Goal: Information Seeking & Learning: Understand process/instructions

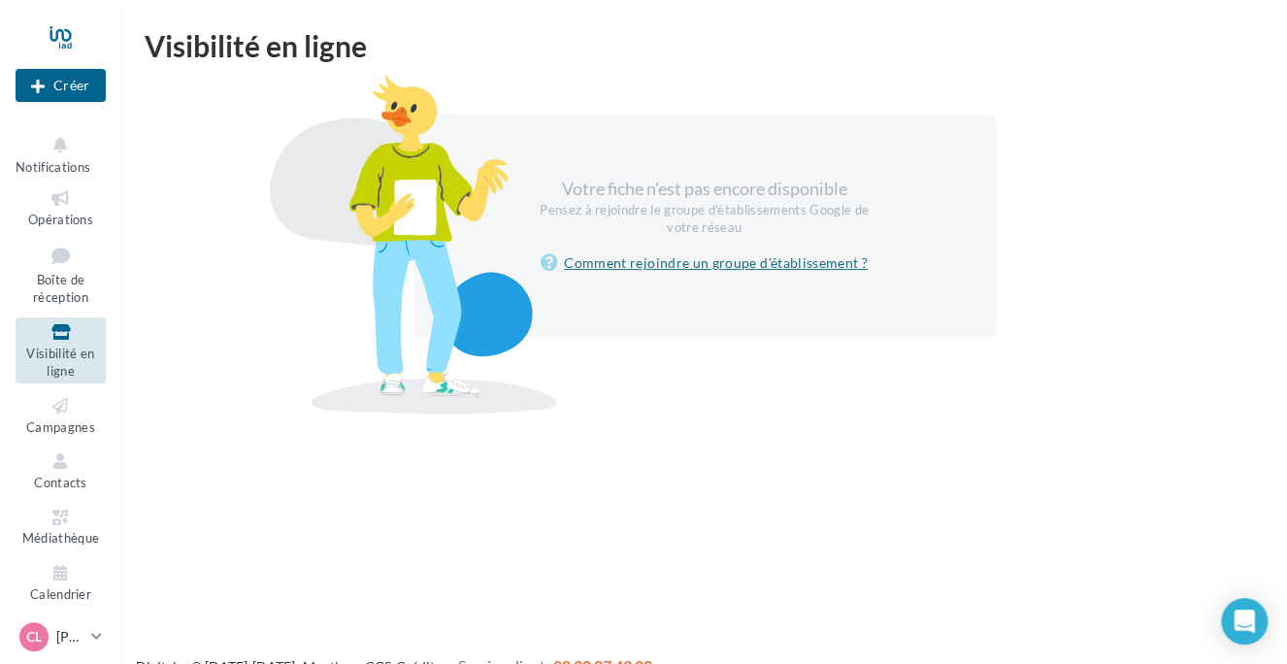
click at [652, 264] on link "Comment rejoindre un groupe d'établissement ?" at bounding box center [703, 262] width 327 height 23
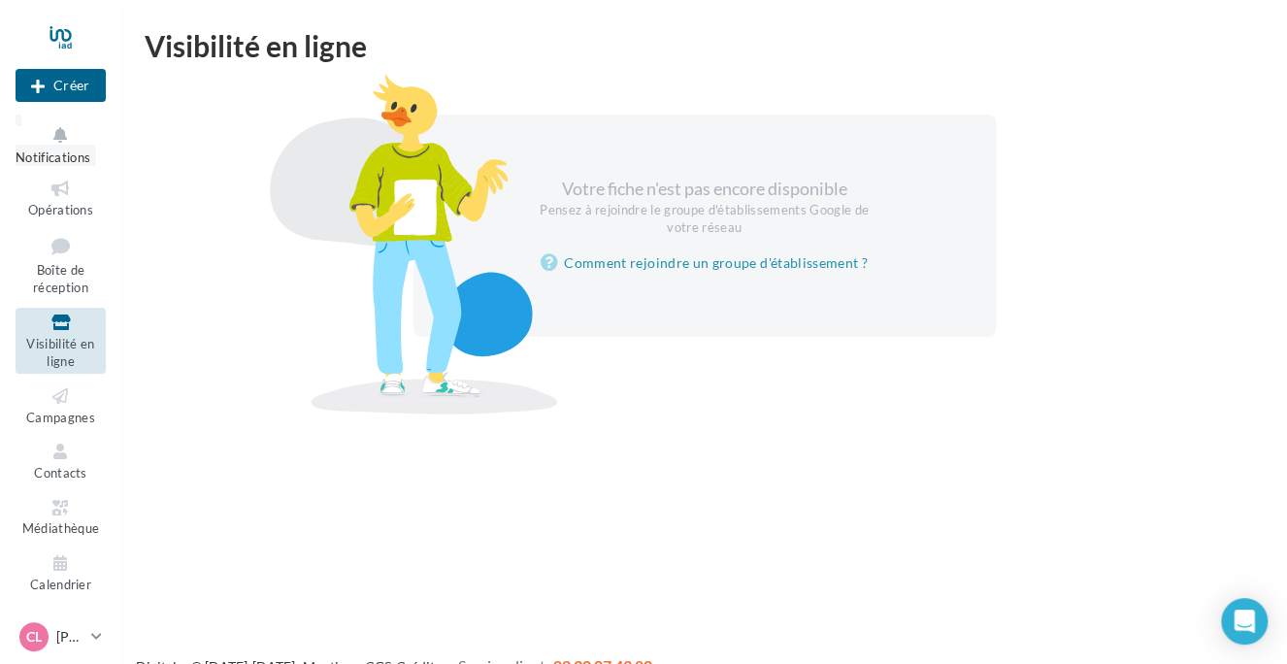
click at [53, 159] on span "Notifications" at bounding box center [53, 157] width 75 height 16
click at [47, 204] on span "Opérations" at bounding box center [60, 210] width 65 height 16
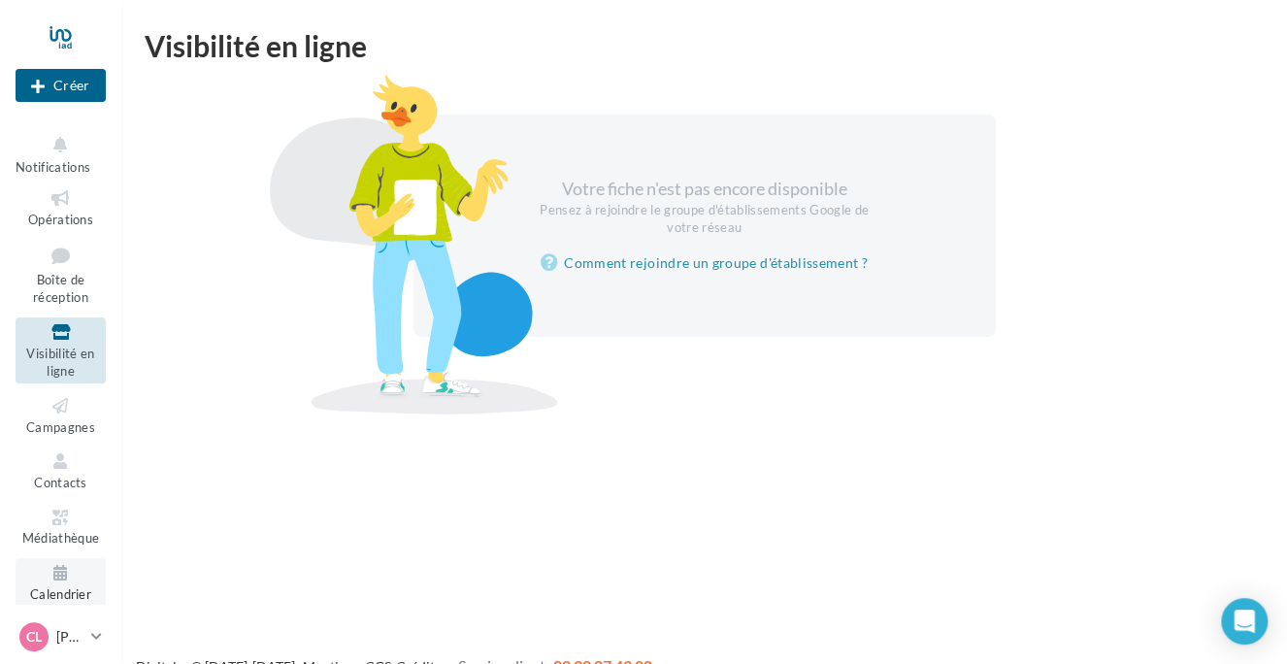
scroll to position [10, 0]
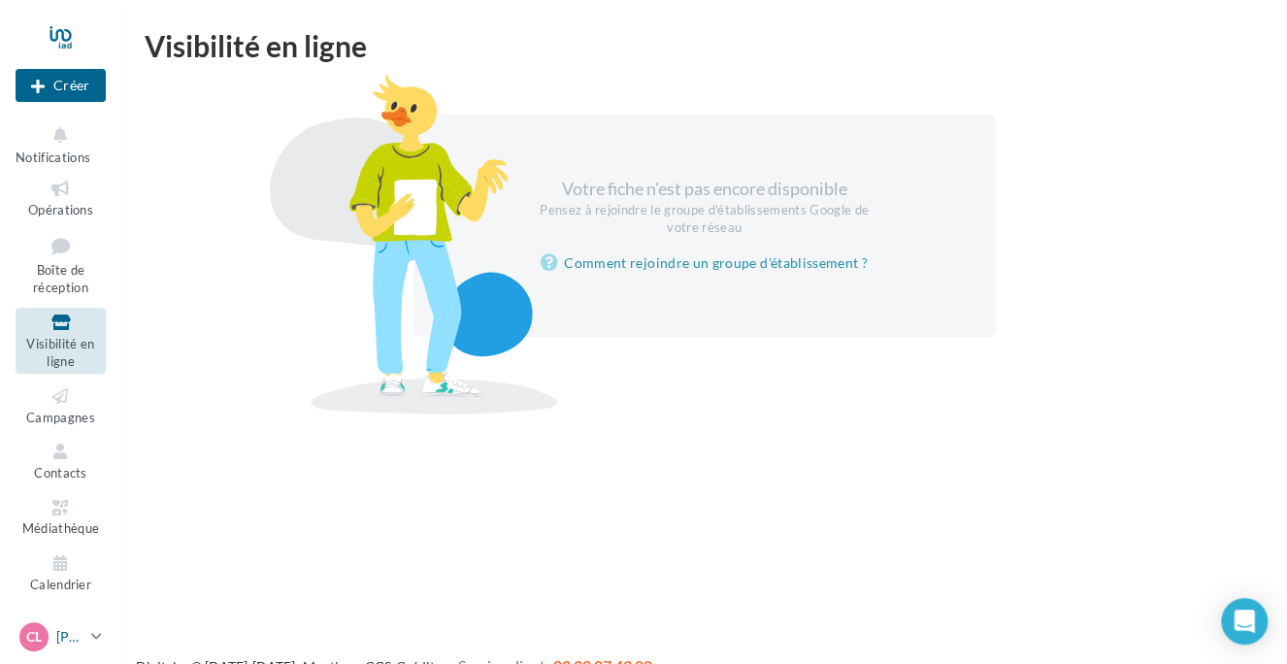
click at [87, 633] on link "CL Claire LAURET claire.lauret@iadfrance.fr" at bounding box center [61, 636] width 90 height 37
click at [238, 261] on div "Votre fiche n'est pas encore disponible Pensez à rejoindre le groupe d'établiss…" at bounding box center [704, 225] width 1072 height 222
